Goal: Use online tool/utility: Utilize a website feature to perform a specific function

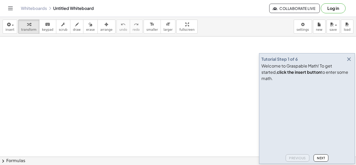
click at [328, 161] on div "Previous Next" at bounding box center [306, 156] width 91 height 9
click at [319, 161] on button "Next" at bounding box center [320, 157] width 15 height 7
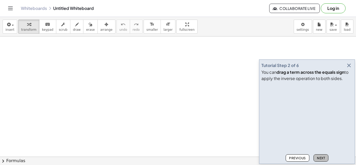
click at [323, 156] on button "Next" at bounding box center [320, 157] width 15 height 7
click at [316, 162] on div "Tutorial Step 3 of 6 You can click on an operator to simplify . Graspable math …" at bounding box center [307, 111] width 96 height 104
click at [315, 157] on button "Next" at bounding box center [320, 157] width 15 height 7
click at [316, 160] on button "Next" at bounding box center [320, 157] width 15 height 7
click at [318, 160] on button "Next" at bounding box center [320, 157] width 15 height 7
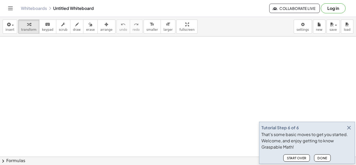
click at [316, 160] on button "Done" at bounding box center [322, 157] width 17 height 7
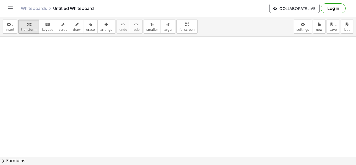
click at [329, 9] on button "Log in" at bounding box center [333, 8] width 25 height 10
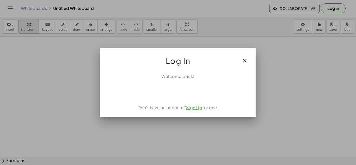
click at [192, 110] on link "Sign Up" at bounding box center [194, 107] width 16 height 5
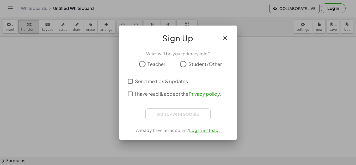
click at [162, 115] on div "Sign up with Google Sign in with Google Sign in with Google. Opens in new tab" at bounding box center [177, 114] width 65 height 12
click at [164, 117] on div "Sign up with Google Sign in with Google Sign in with Google. Opens in new tab" at bounding box center [177, 114] width 65 height 12
click at [194, 68] on label "Student/Other" at bounding box center [205, 64] width 34 height 10
click at [167, 116] on div "Sign up with Google Sign in with Google Sign in with Google. Opens in new tab" at bounding box center [177, 114] width 65 height 12
click at [221, 35] on button "button" at bounding box center [225, 38] width 13 height 13
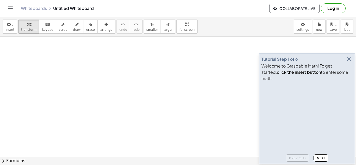
click at [316, 160] on button "Next" at bounding box center [320, 157] width 15 height 7
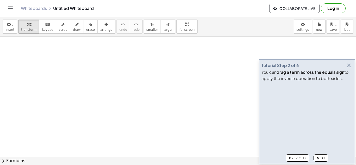
click at [324, 154] on button "Next" at bounding box center [320, 157] width 15 height 7
click at [324, 157] on span "Next" at bounding box center [321, 158] width 8 height 4
click at [324, 158] on span "Next" at bounding box center [321, 158] width 8 height 4
click at [315, 158] on button "Next" at bounding box center [320, 157] width 15 height 7
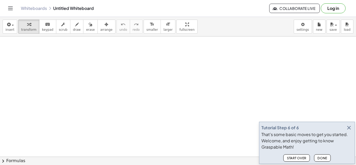
click at [324, 157] on span "Done" at bounding box center [322, 158] width 10 height 4
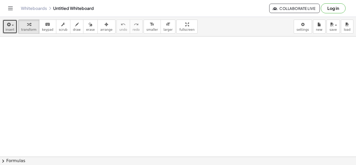
click at [8, 27] on icon "button" at bounding box center [8, 24] width 5 height 6
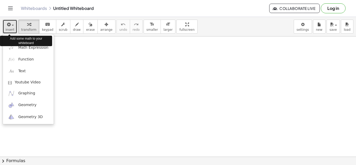
click at [12, 25] on span "button" at bounding box center [13, 25] width 2 height 1
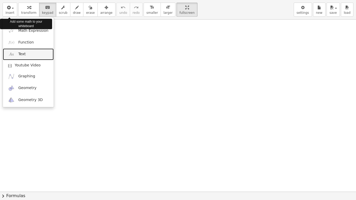
click at [19, 55] on span "Text" at bounding box center [21, 54] width 7 height 5
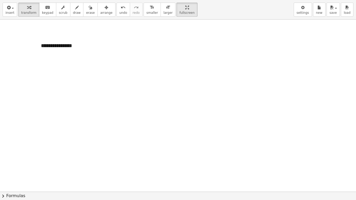
click at [50, 43] on div "**********" at bounding box center [75, 46] width 78 height 18
click at [54, 43] on div "**********" at bounding box center [75, 46] width 78 height 18
click at [15, 7] on button "insert" at bounding box center [10, 10] width 15 height 14
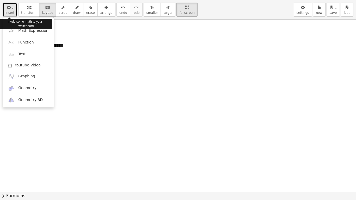
click at [9, 8] on icon "button" at bounding box center [8, 7] width 5 height 6
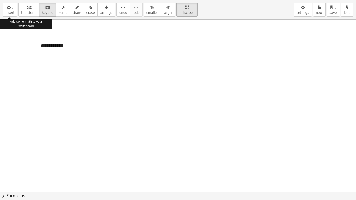
click at [46, 44] on div "**********" at bounding box center [75, 46] width 78 height 18
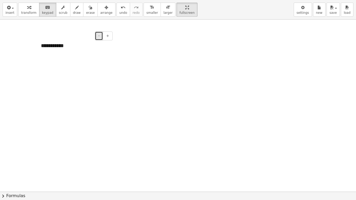
click at [102, 38] on button "-" at bounding box center [99, 36] width 8 height 9
click at [57, 48] on div "**********" at bounding box center [75, 45] width 78 height 17
drag, startPoint x: 32, startPoint y: 45, endPoint x: 104, endPoint y: 48, distance: 72.5
click at [104, 48] on div "**********" at bounding box center [178, 192] width 356 height 344
click at [7, 165] on button "chevron_right Formulas" at bounding box center [178, 196] width 356 height 8
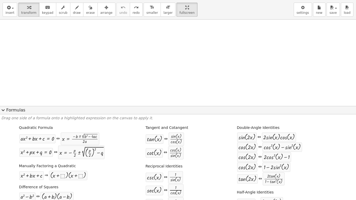
click at [9, 109] on button "expand_more Formulas" at bounding box center [178, 110] width 356 height 8
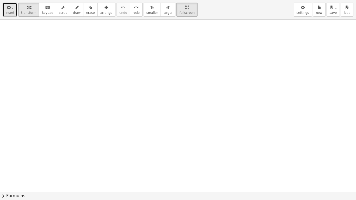
click at [5, 8] on button "insert" at bounding box center [10, 10] width 15 height 14
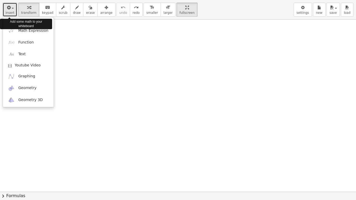
click at [8, 11] on span "insert" at bounding box center [9, 13] width 9 height 4
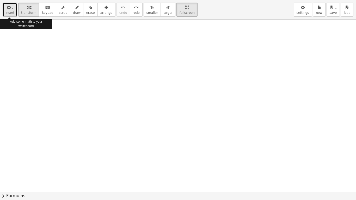
click at [12, 9] on div "button" at bounding box center [9, 7] width 9 height 6
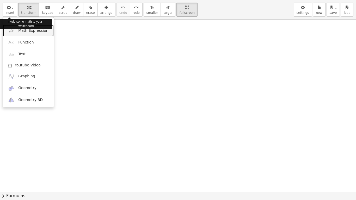
click at [14, 32] on img at bounding box center [11, 30] width 7 height 7
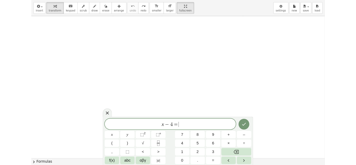
scroll to position [2, 0]
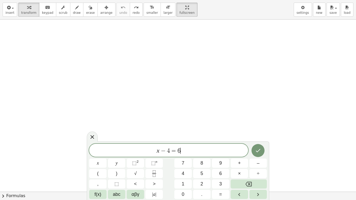
click at [261, 155] on button "Done" at bounding box center [257, 150] width 13 height 13
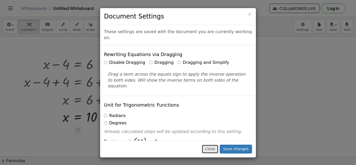
click at [208, 151] on button "Close" at bounding box center [210, 149] width 17 height 9
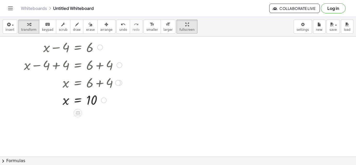
scroll to position [0, 0]
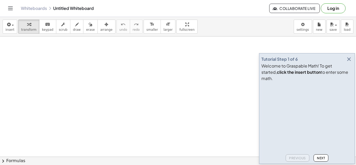
click at [324, 155] on button "Next" at bounding box center [320, 157] width 15 height 7
click at [324, 160] on span "Next" at bounding box center [321, 158] width 8 height 4
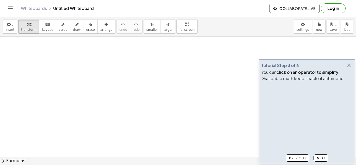
click at [351, 64] on icon "button" at bounding box center [349, 65] width 6 height 6
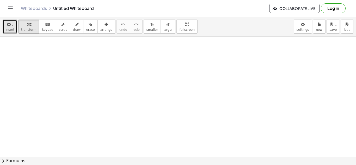
click at [8, 26] on icon "button" at bounding box center [8, 24] width 5 height 6
click at [10, 26] on icon "button" at bounding box center [8, 24] width 5 height 6
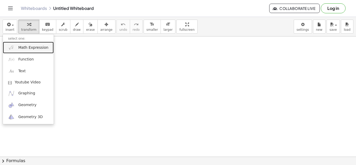
click at [21, 49] on span "Math Expression" at bounding box center [33, 47] width 30 height 5
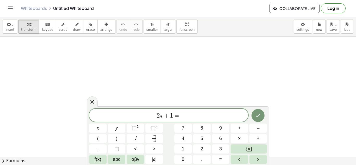
scroll to position [2, 0]
click at [257, 110] on button "Done" at bounding box center [257, 115] width 13 height 13
